Goal: Task Accomplishment & Management: Manage account settings

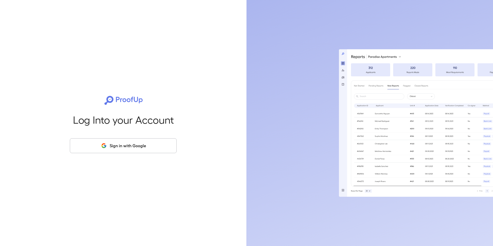
click at [137, 148] on button "Sign in with Google" at bounding box center [123, 145] width 107 height 15
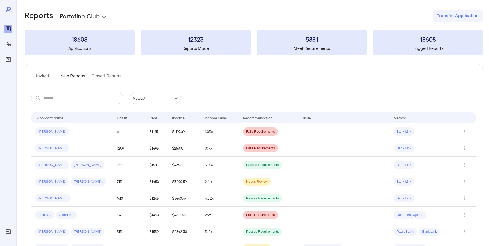
click at [40, 73] on button "Invited" at bounding box center [42, 78] width 23 height 12
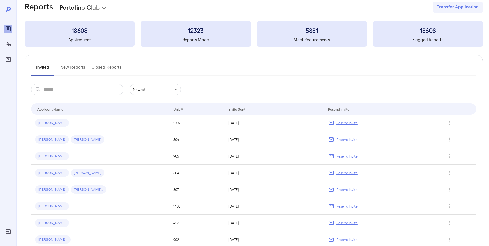
scroll to position [8, 0]
